Goal: Browse casually: Explore the website without a specific task or goal

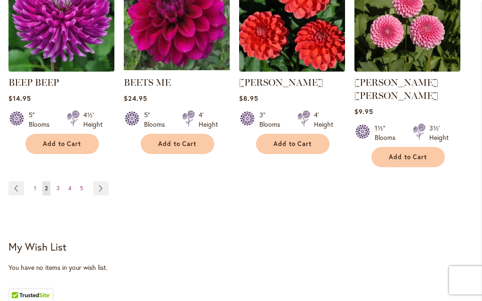
scroll to position [930, 0]
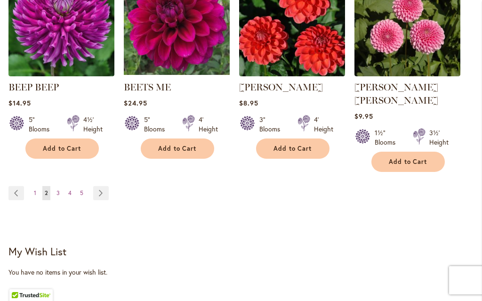
click at [102, 186] on link "Page Next" at bounding box center [101, 193] width 16 height 14
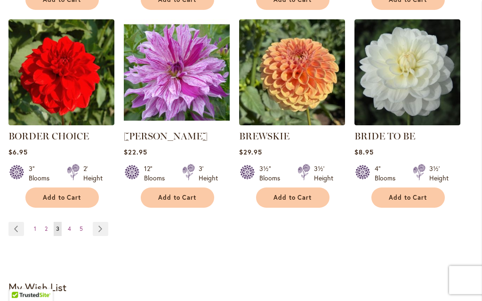
scroll to position [880, 0]
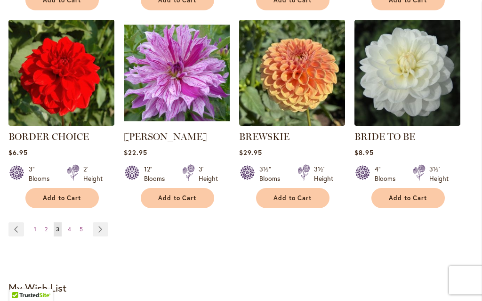
click at [103, 231] on link "Page Next" at bounding box center [101, 229] width 16 height 14
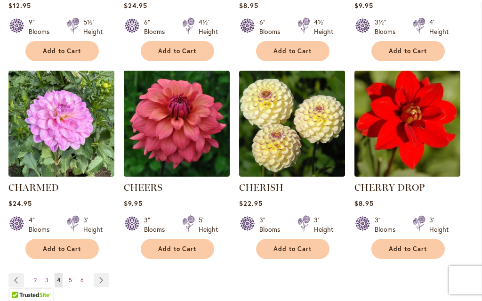
scroll to position [843, 0]
click at [103, 278] on link "Page Next" at bounding box center [102, 280] width 16 height 14
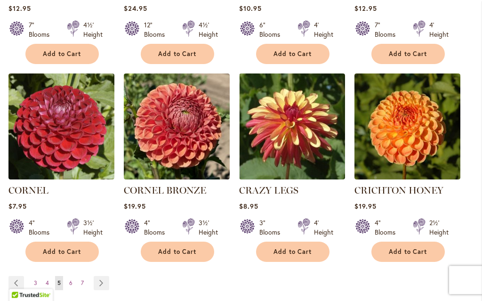
scroll to position [855, 0]
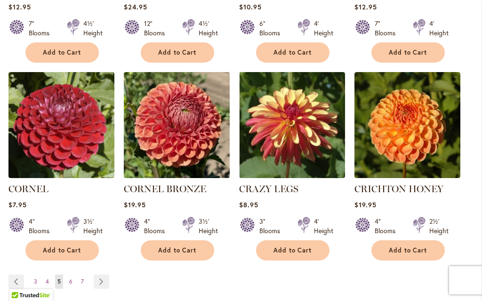
click at [105, 274] on link "Page Next" at bounding box center [102, 281] width 16 height 14
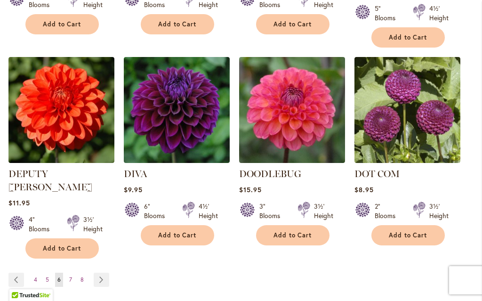
scroll to position [871, 0]
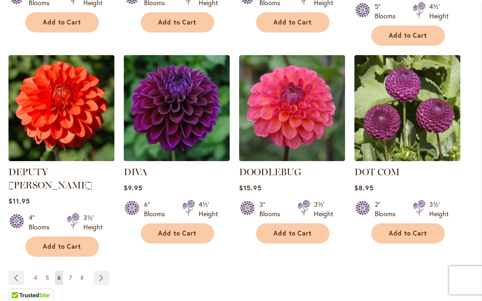
click at [104, 271] on link "Page Next" at bounding box center [102, 278] width 16 height 14
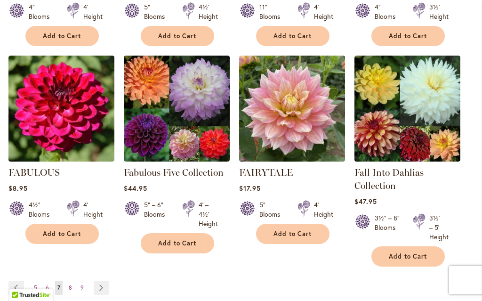
scroll to position [845, 0]
click at [178, 174] on link "Fabulous Five Collection" at bounding box center [174, 172] width 100 height 11
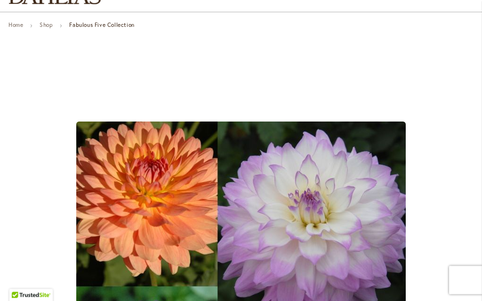
scroll to position [80, 0]
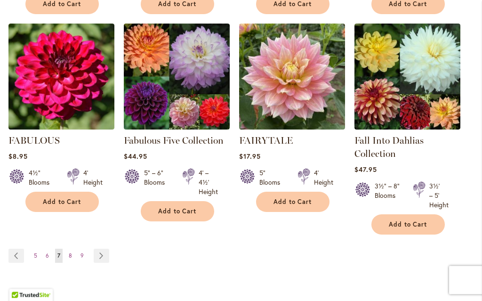
scroll to position [877, 0]
click at [106, 257] on link "Page Next" at bounding box center [102, 255] width 16 height 14
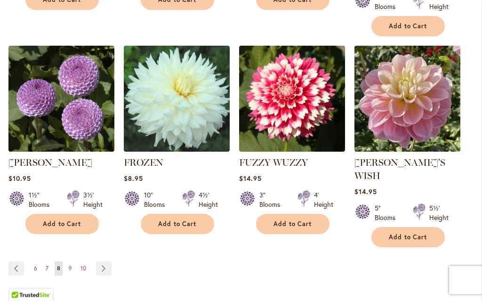
scroll to position [894, 0]
click at [104, 261] on link "Page Next" at bounding box center [104, 268] width 16 height 14
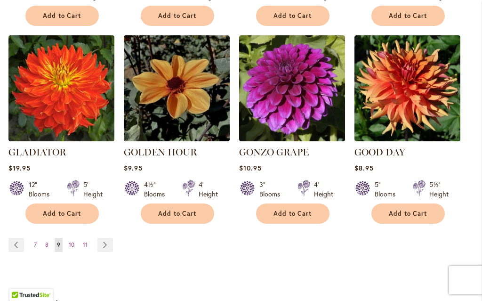
scroll to position [891, 0]
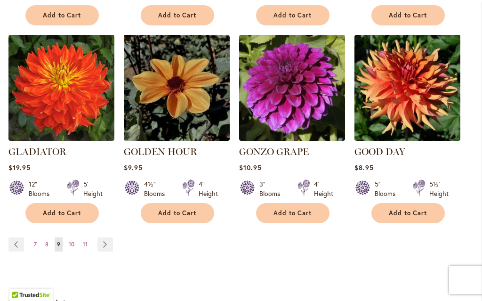
click at [110, 238] on link "Page Next" at bounding box center [105, 245] width 16 height 14
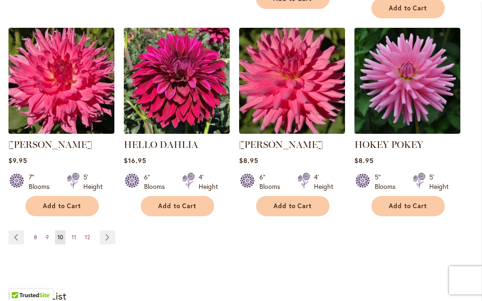
scroll to position [908, 0]
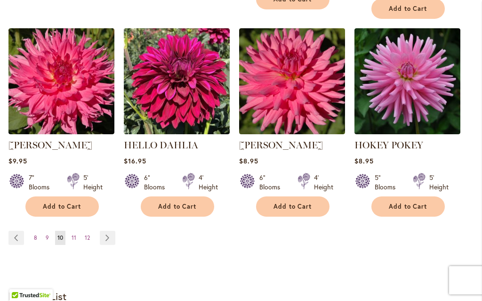
click at [109, 239] on link "Page Next" at bounding box center [108, 238] width 16 height 14
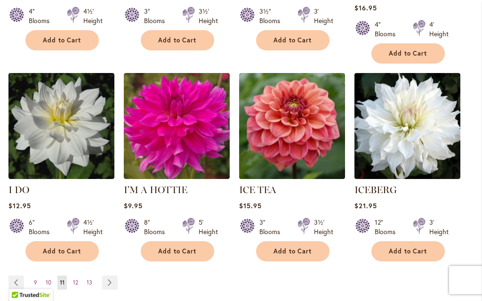
scroll to position [854, 0]
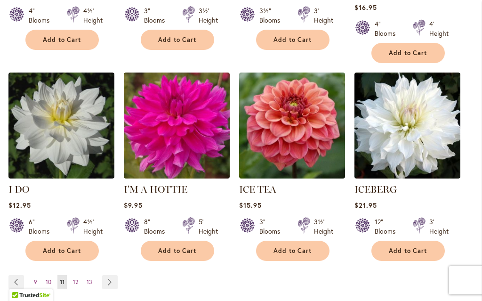
click at [114, 275] on link "Page Next" at bounding box center [110, 282] width 16 height 14
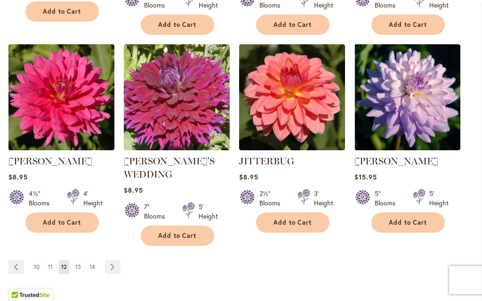
scroll to position [882, 0]
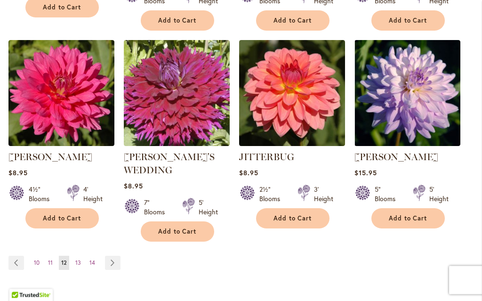
click at [116, 256] on link "Page Next" at bounding box center [113, 263] width 16 height 14
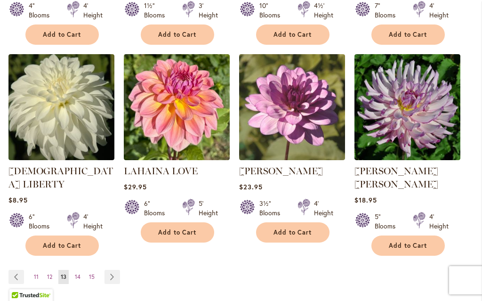
scroll to position [844, 0]
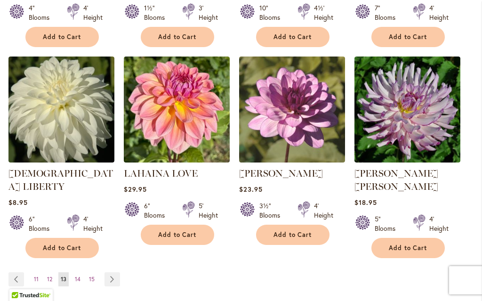
click at [114, 272] on link "Page Next" at bounding box center [112, 279] width 16 height 14
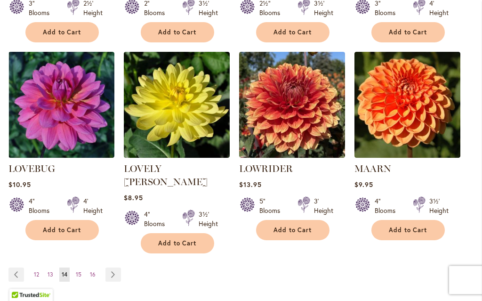
scroll to position [862, 0]
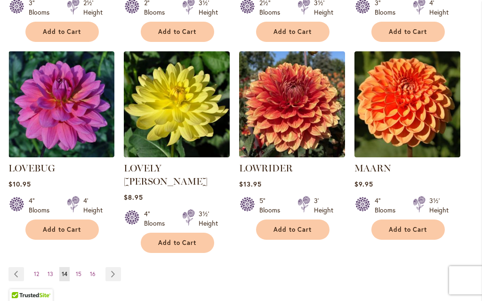
click at [119, 267] on link "Page Next" at bounding box center [113, 274] width 16 height 14
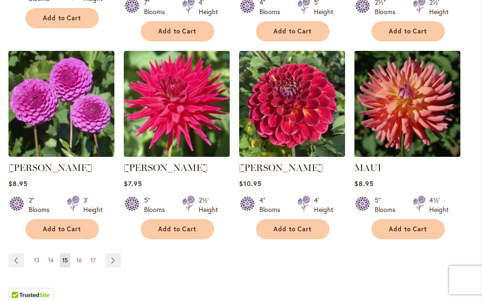
scroll to position [863, 0]
click at [117, 264] on link "Page Next" at bounding box center [113, 260] width 16 height 14
